Goal: Check status: Check status

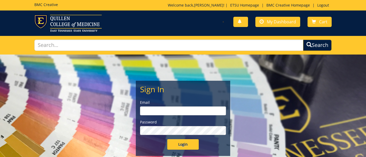
type input "[EMAIL_ADDRESS][DOMAIN_NAME]"
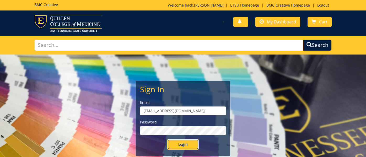
click at [183, 146] on input "Login" at bounding box center [183, 144] width 32 height 11
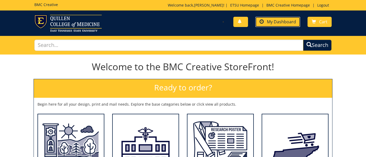
click at [279, 23] on span "My Dashboard" at bounding box center [281, 22] width 29 height 6
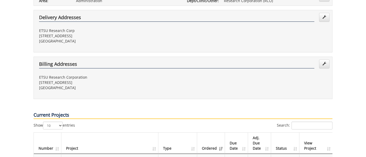
scroll to position [150, 0]
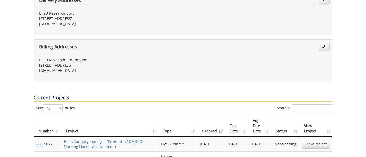
click at [315, 137] on td "View Project" at bounding box center [316, 144] width 33 height 15
click at [314, 140] on link "View Project" at bounding box center [316, 144] width 28 height 9
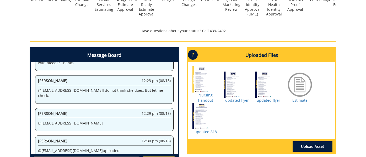
scroll to position [223, 0]
